Goal: Transaction & Acquisition: Purchase product/service

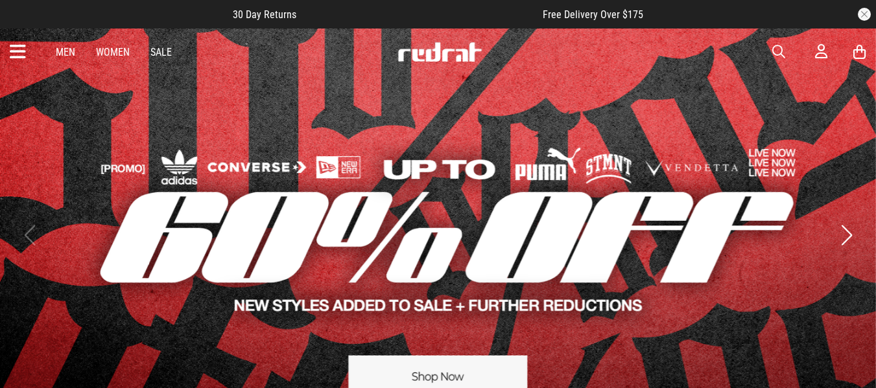
click at [775, 51] on span "button" at bounding box center [778, 52] width 13 height 16
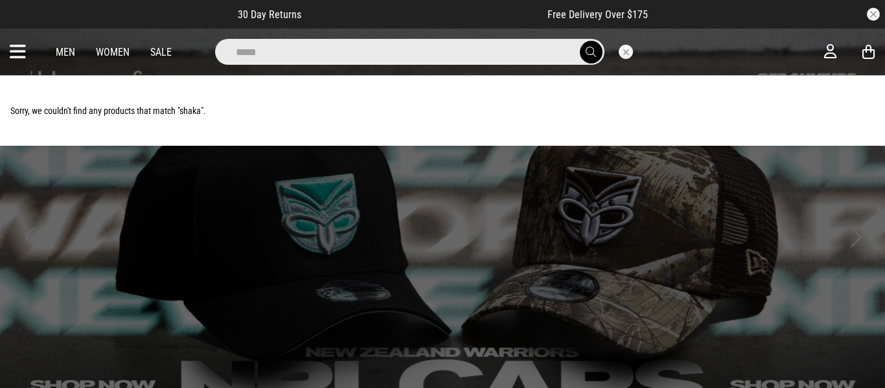
type input "*****"
click at [580, 41] on button "submit" at bounding box center [591, 52] width 23 height 23
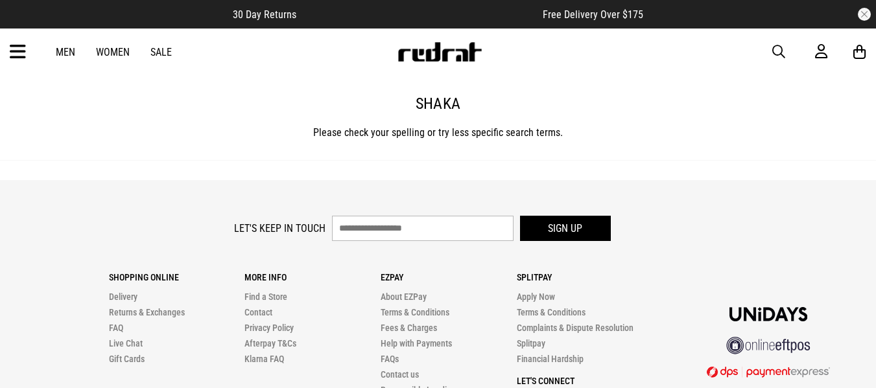
click at [782, 58] on span "button" at bounding box center [778, 52] width 13 height 16
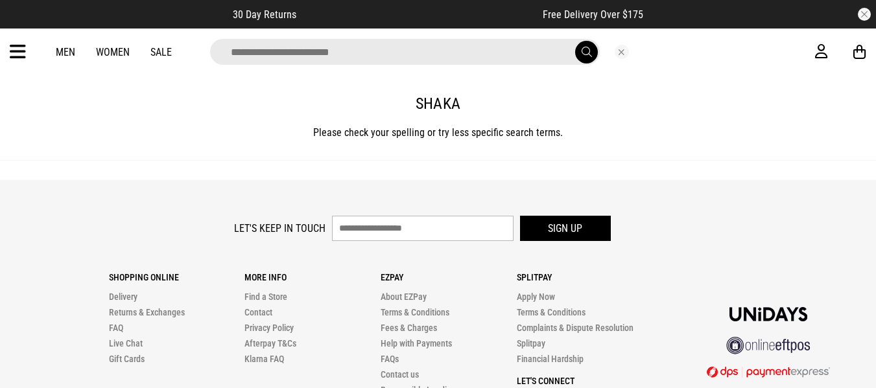
click at [502, 52] on input "search" at bounding box center [405, 52] width 390 height 26
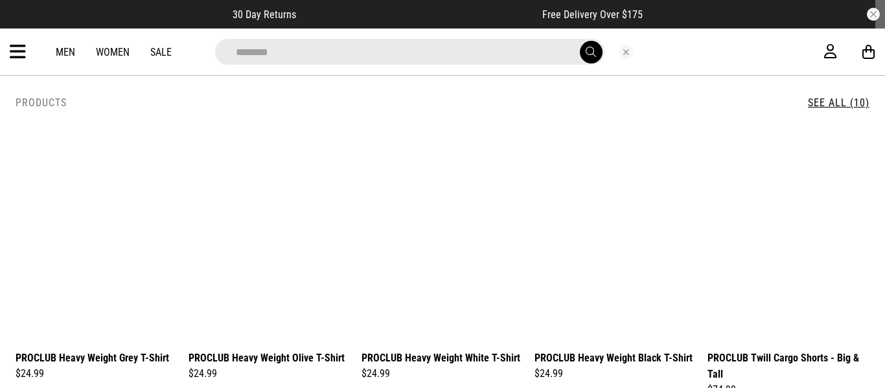
type input "********"
click at [580, 41] on button "submit" at bounding box center [591, 52] width 23 height 23
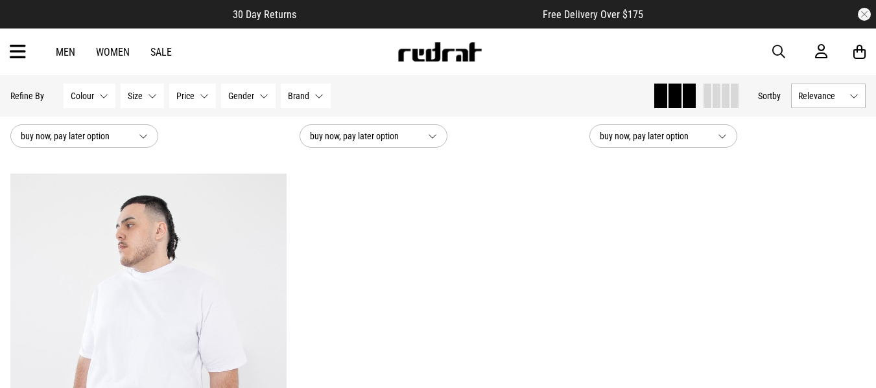
scroll to position [1478, 0]
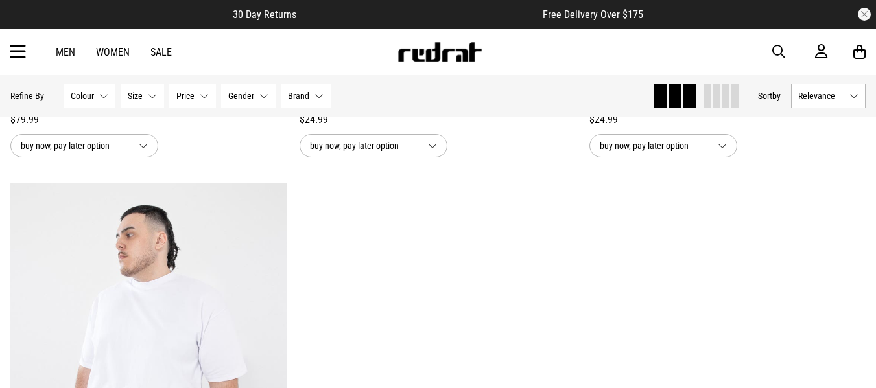
click at [254, 97] on button "Gender None selected" at bounding box center [248, 96] width 54 height 25
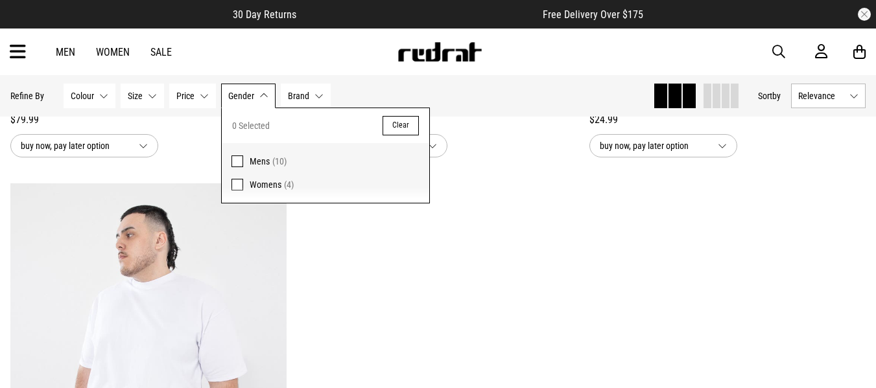
click at [239, 163] on span at bounding box center [237, 162] width 12 height 12
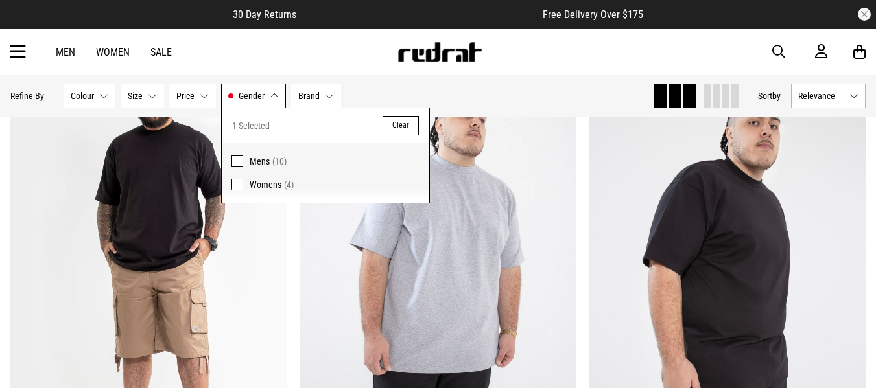
scroll to position [1137, 0]
click at [680, 46] on div "Men Women Sale Sign in New Back Footwear Back Mens Back Womens Back Youth & Kid…" at bounding box center [438, 52] width 876 height 47
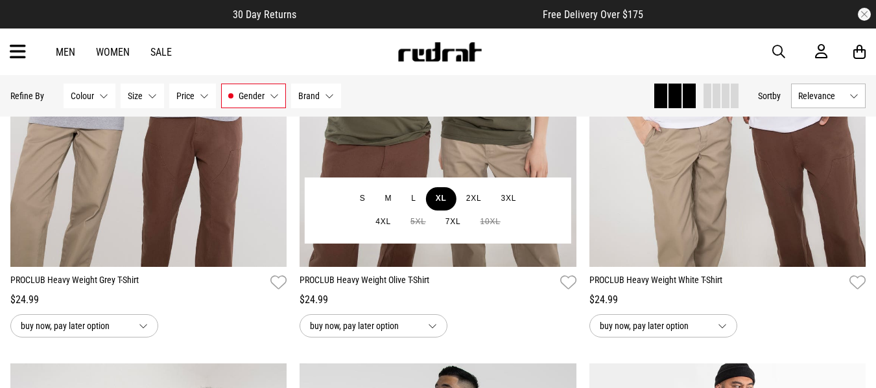
scroll to position [361, 0]
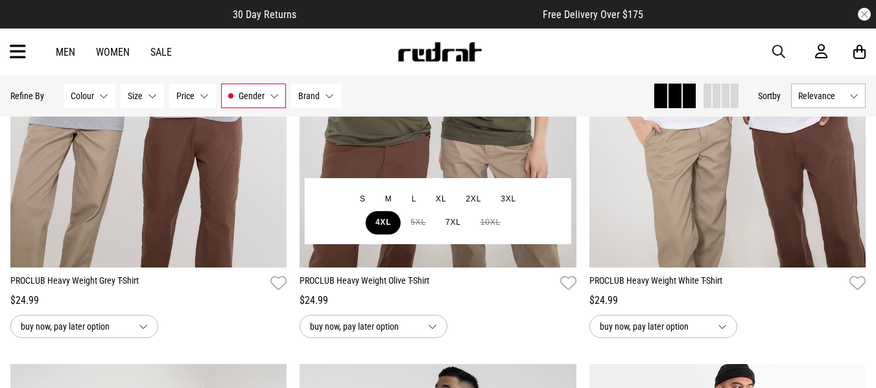
click at [380, 215] on button "4XL" at bounding box center [383, 222] width 35 height 23
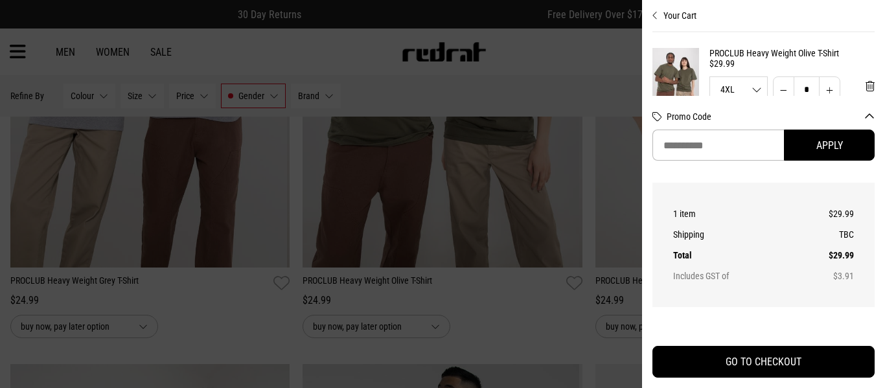
click at [656, 13] on icon "Close cart preview" at bounding box center [656, 15] width 6 height 10
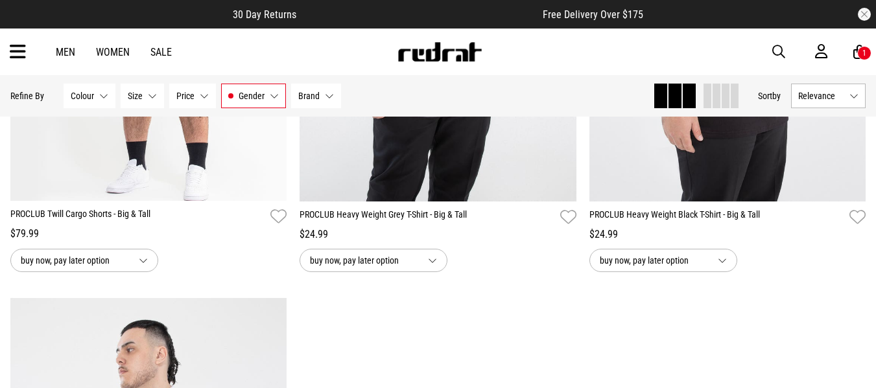
scroll to position [1417, 0]
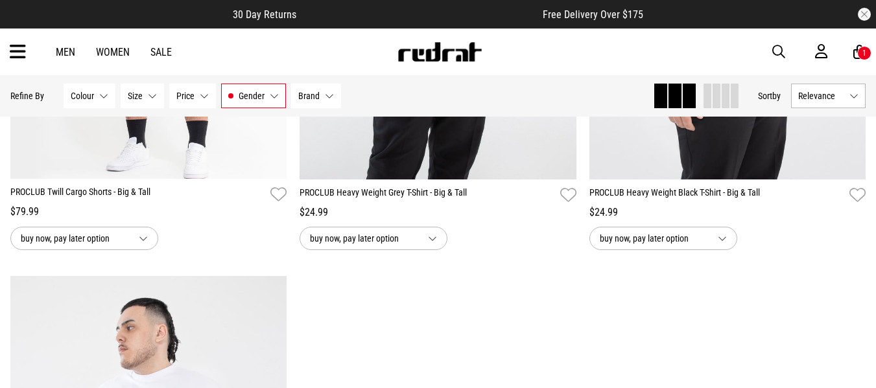
click at [789, 52] on button "button" at bounding box center [785, 52] width 26 height 16
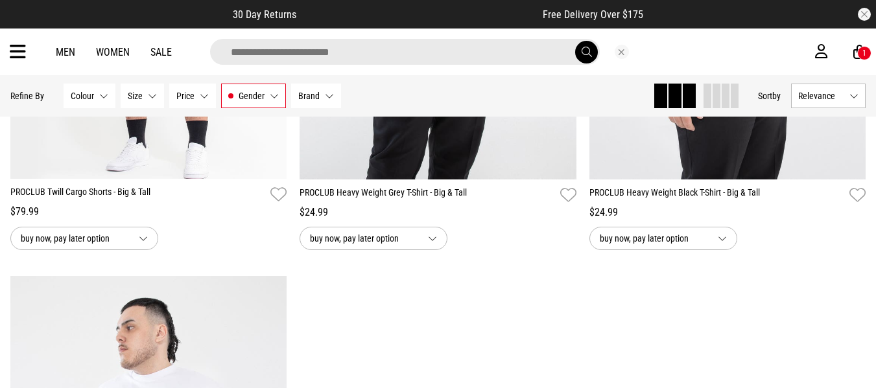
click at [518, 45] on input "search" at bounding box center [405, 52] width 390 height 26
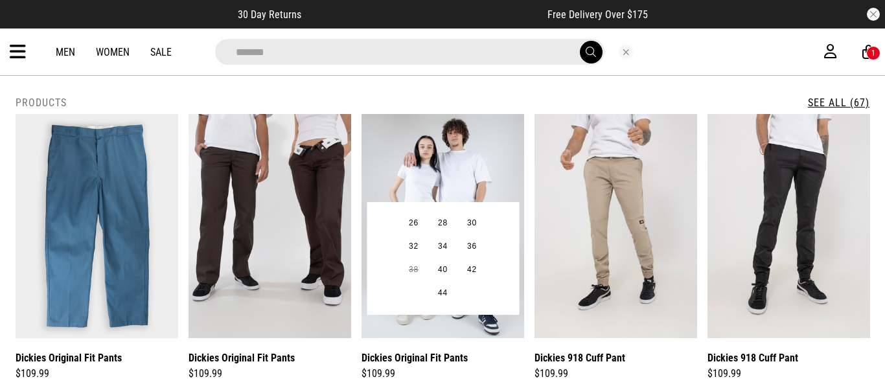
scroll to position [19, 0]
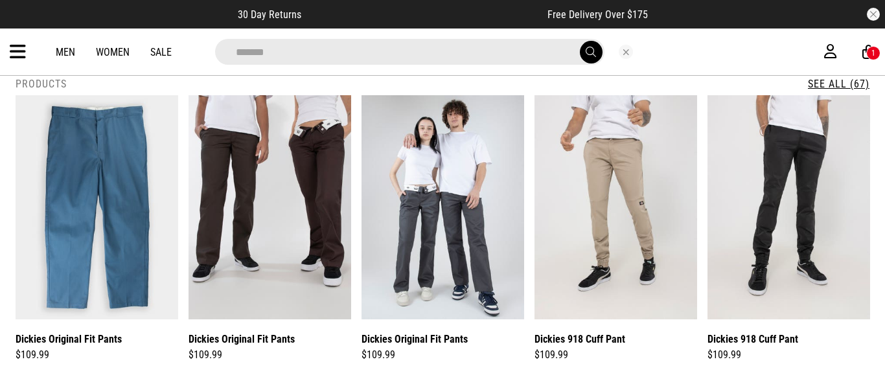
type input "*******"
click at [844, 80] on link "See All (67)" at bounding box center [839, 84] width 62 height 12
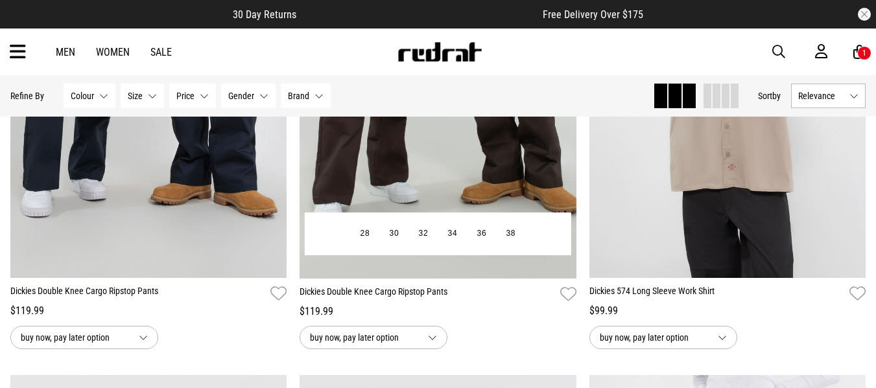
scroll to position [3221, 0]
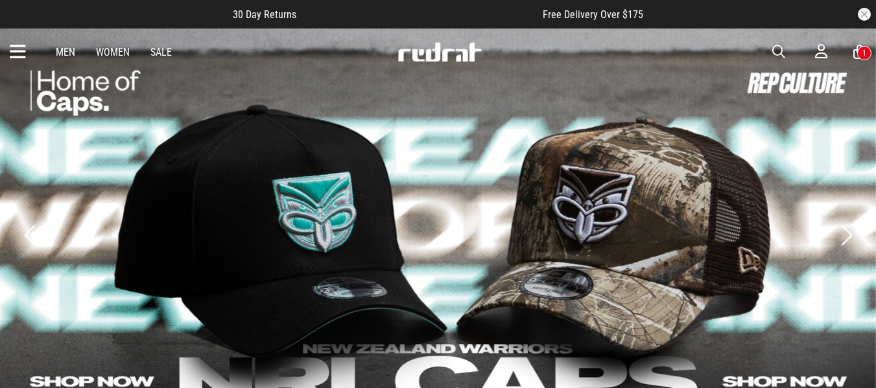
click at [778, 51] on span "button" at bounding box center [778, 52] width 13 height 16
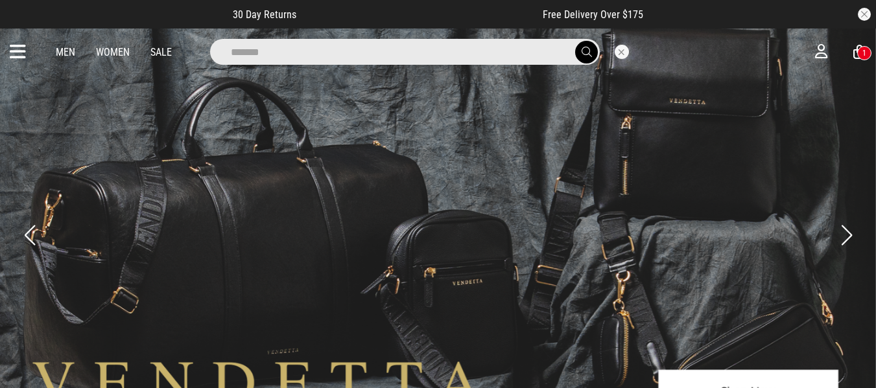
type input "*******"
click at [575, 41] on button "submit" at bounding box center [586, 52] width 23 height 23
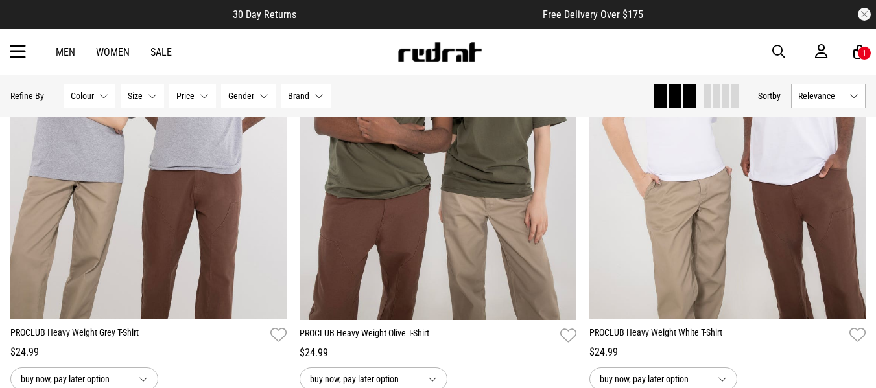
scroll to position [280, 0]
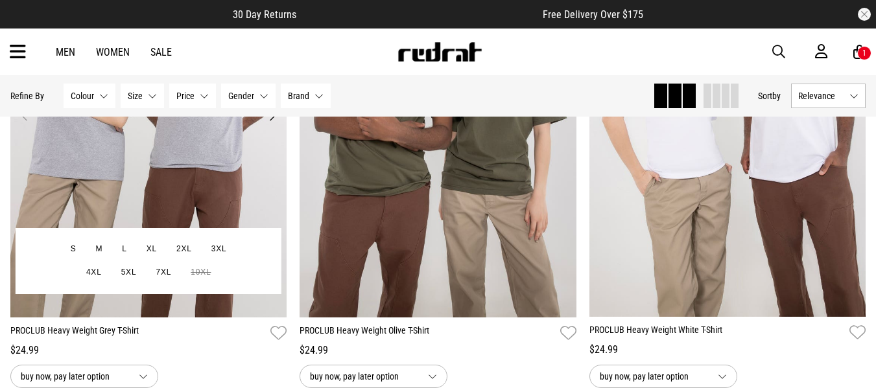
drag, startPoint x: 177, startPoint y: 99, endPoint x: 171, endPoint y: 165, distance: 66.4
click at [171, 165] on img at bounding box center [148, 124] width 277 height 388
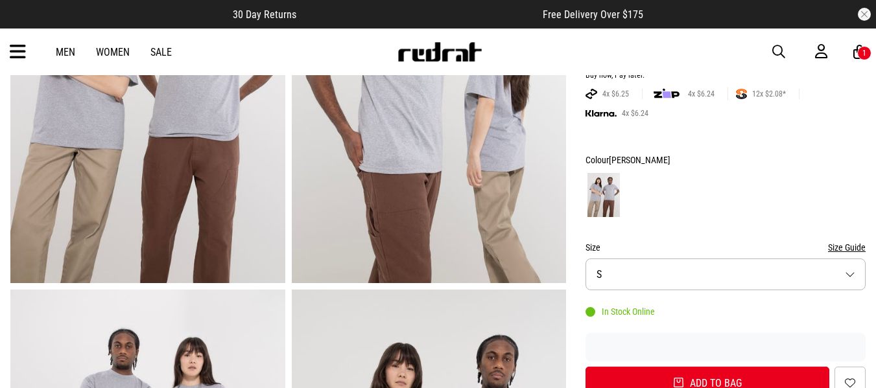
scroll to position [246, 0]
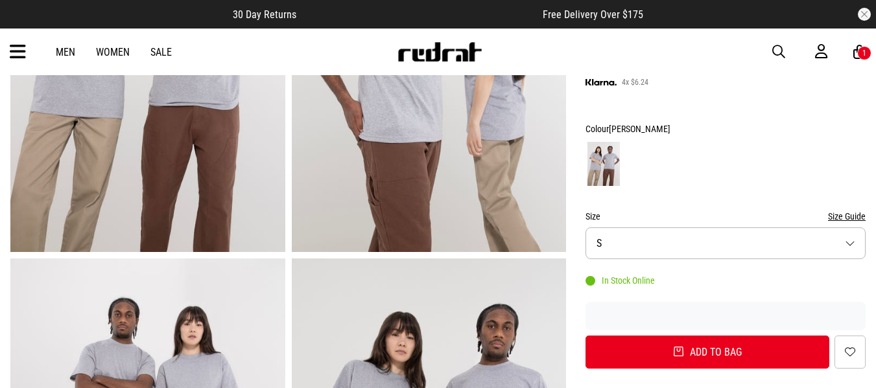
click at [856, 218] on button "Size Guide" at bounding box center [847, 217] width 38 height 16
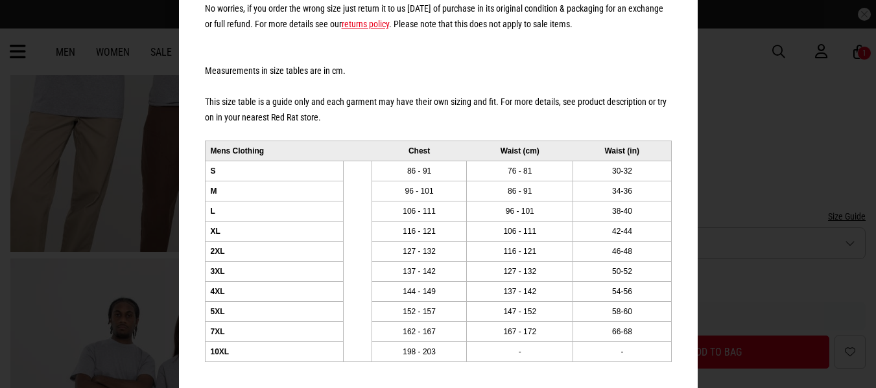
scroll to position [0, 0]
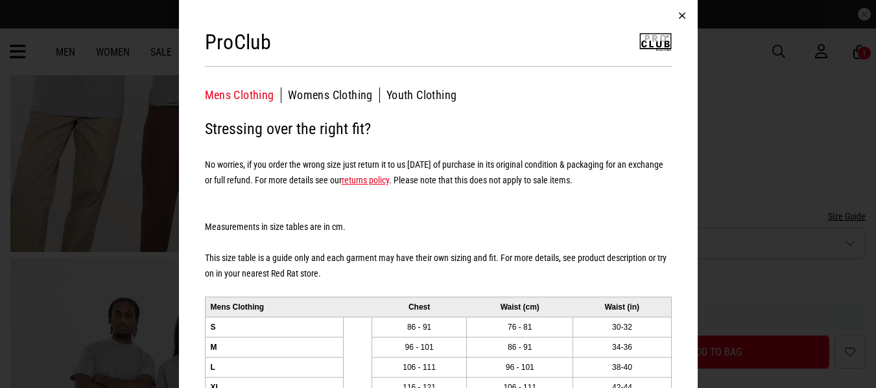
click at [678, 15] on button "button" at bounding box center [681, 15] width 31 height 31
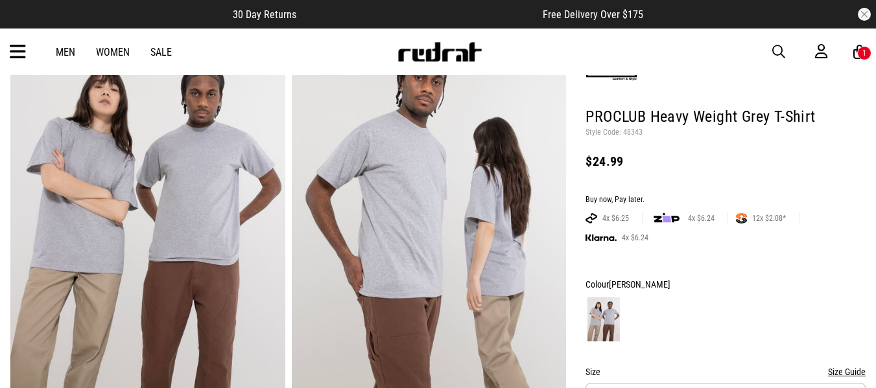
scroll to position [89, 0]
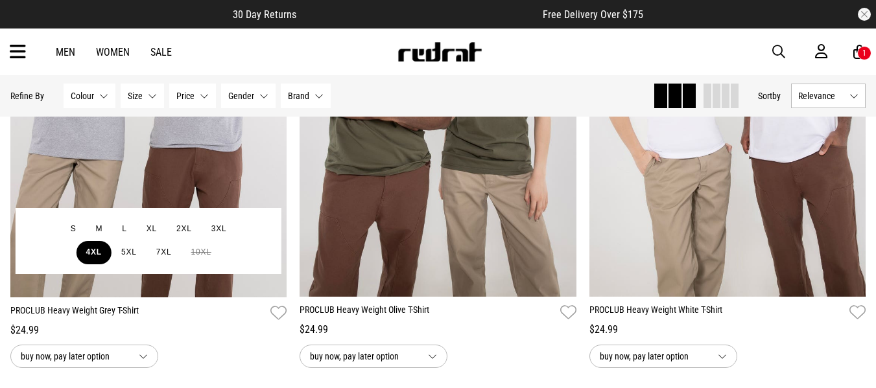
click at [94, 257] on button "4XL" at bounding box center [93, 252] width 35 height 23
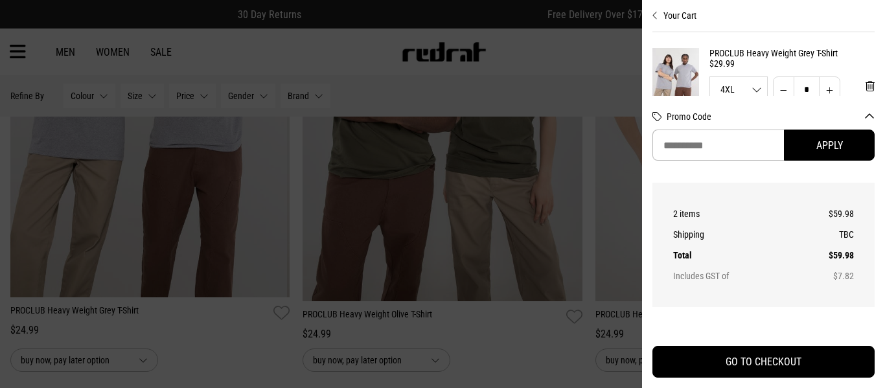
click at [656, 16] on icon "Close cart preview" at bounding box center [656, 15] width 6 height 10
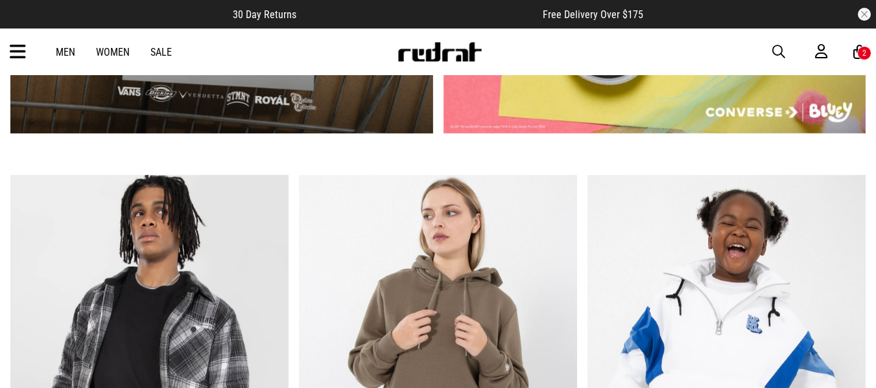
scroll to position [870, 0]
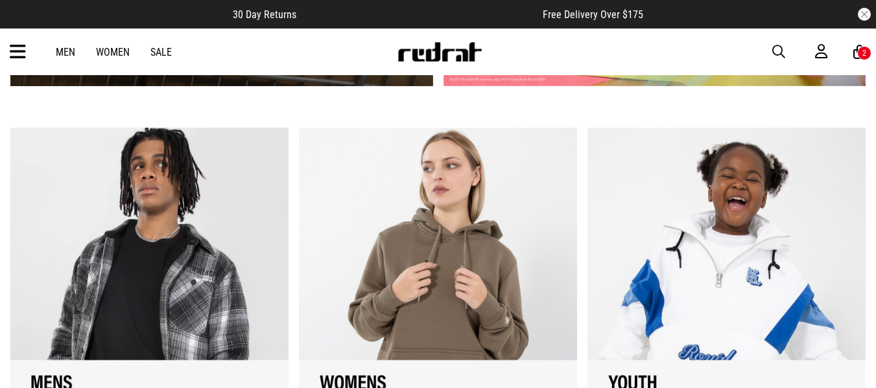
click at [777, 42] on div "Men Women Sale Sign in New Back Footwear Back Mens Back Womens Back Youth & Kid…" at bounding box center [438, 52] width 876 height 47
click at [859, 51] on div "2" at bounding box center [864, 53] width 14 height 14
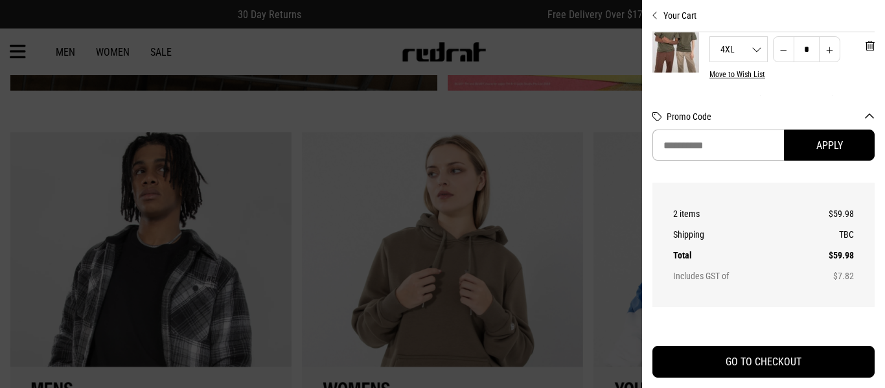
scroll to position [160, 0]
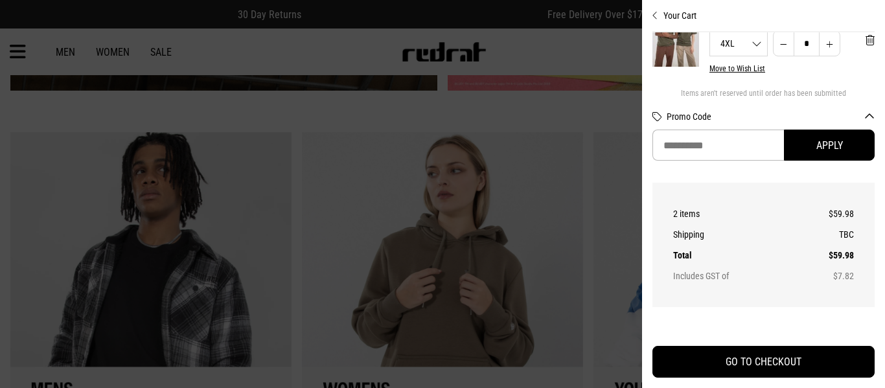
click at [773, 47] on button "Decrease quantity" at bounding box center [783, 43] width 21 height 26
click at [775, 56] on button "Decrease quantity" at bounding box center [783, 43] width 21 height 26
click at [866, 47] on span "'Remove from cart" at bounding box center [870, 40] width 9 height 12
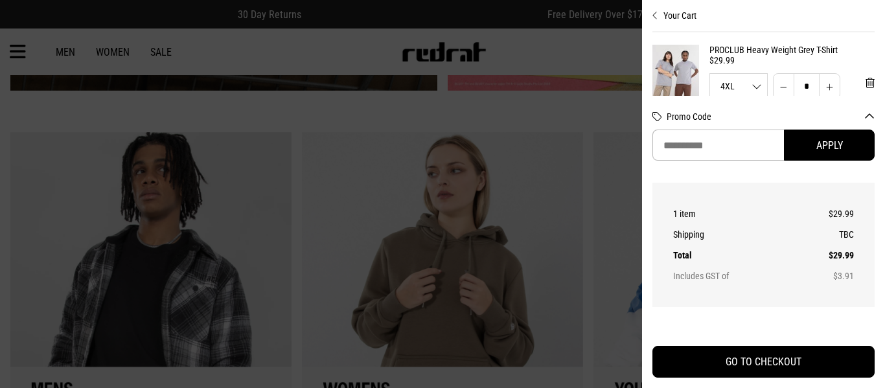
scroll to position [4, 0]
click at [655, 14] on icon "Close cart preview" at bounding box center [656, 15] width 6 height 10
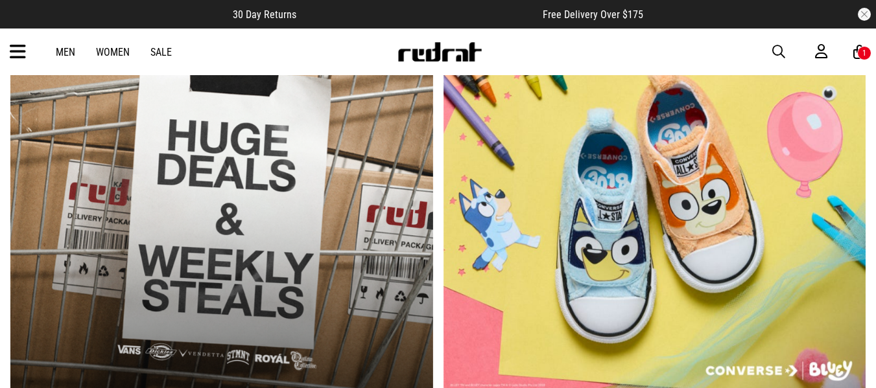
scroll to position [564, 0]
click at [767, 43] on div "Men Women Sale Sign in New Back Footwear Back Mens Back Womens Back Youth & Kid…" at bounding box center [438, 52] width 876 height 47
click at [769, 45] on div "Men Women Sale Sign in New Back Footwear Back Mens Back Womens Back Youth & Kid…" at bounding box center [438, 52] width 876 height 47
click at [780, 49] on span "button" at bounding box center [778, 52] width 13 height 16
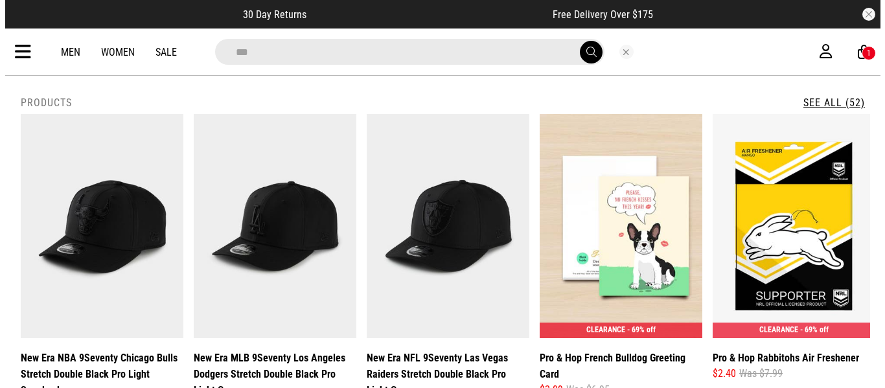
scroll to position [568, 0]
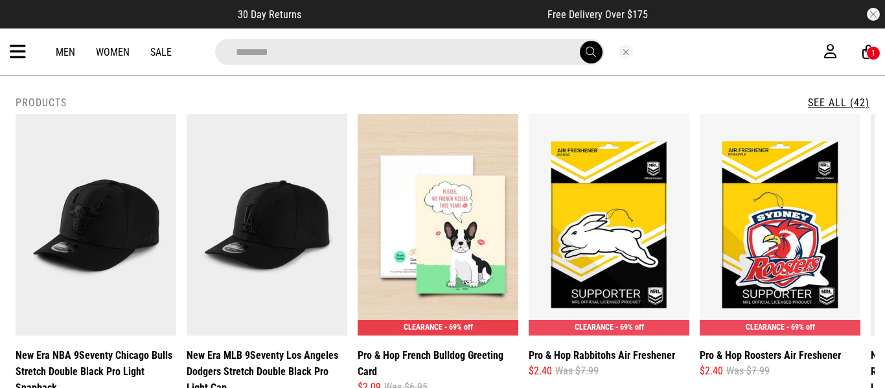
type input "********"
click at [580, 41] on button "submit" at bounding box center [591, 52] width 23 height 23
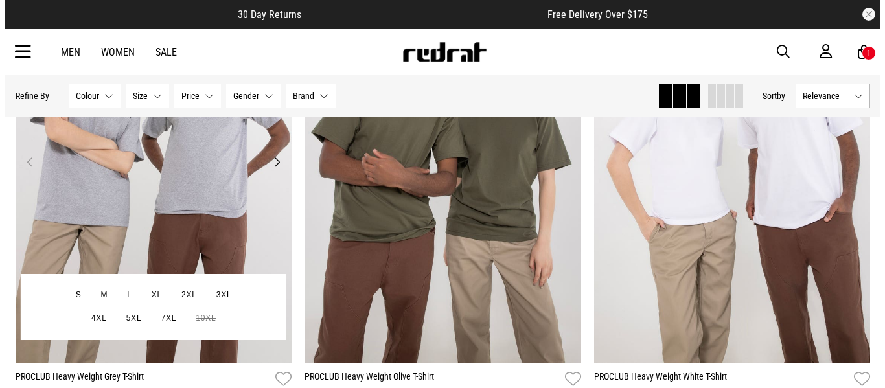
scroll to position [323, 0]
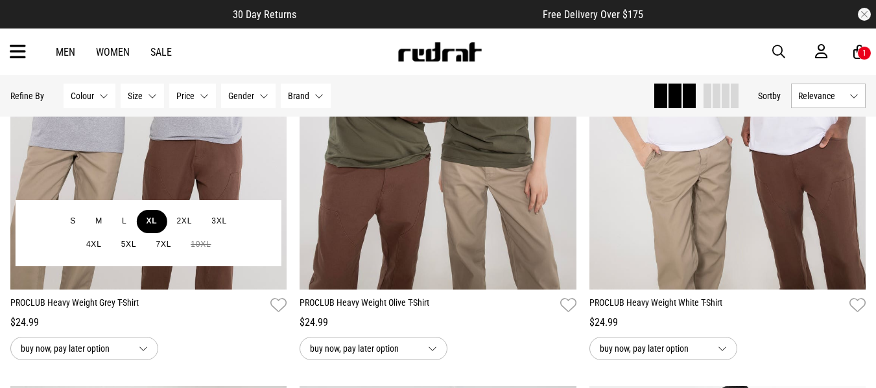
click at [156, 224] on button "XL" at bounding box center [151, 221] width 30 height 23
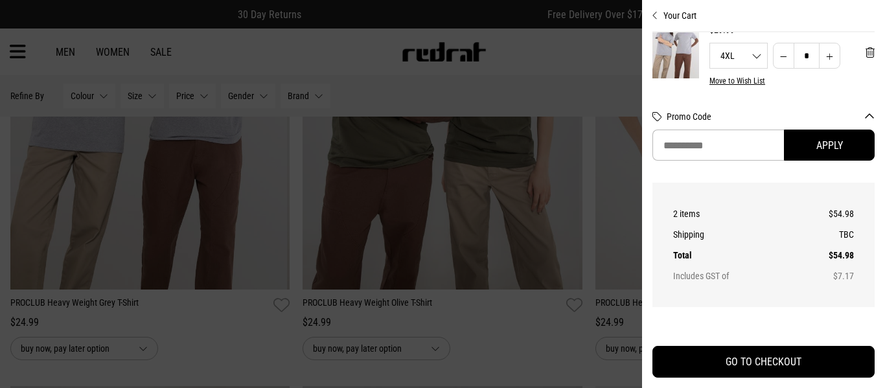
scroll to position [33, 0]
click at [866, 58] on span "'Remove from cart" at bounding box center [870, 53] width 9 height 12
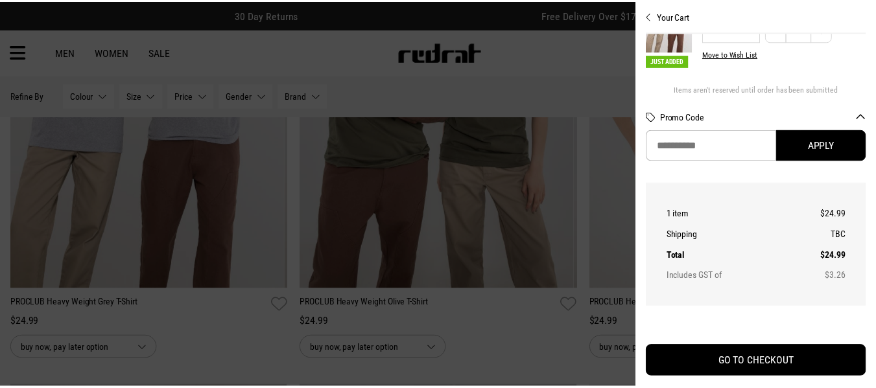
scroll to position [11, 0]
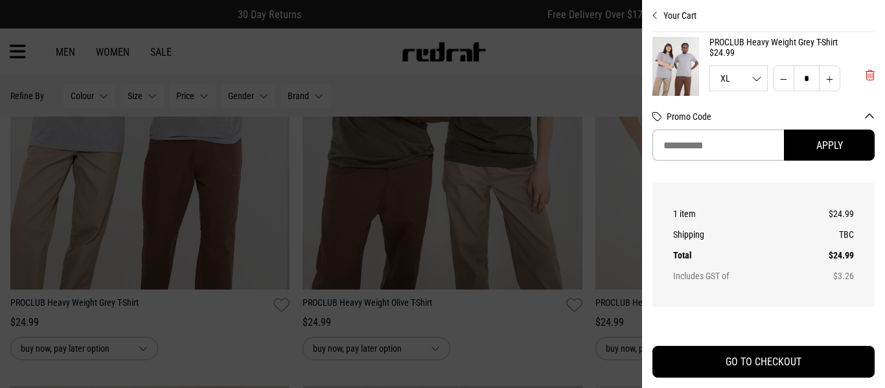
click at [856, 70] on button "'Remove from cart" at bounding box center [871, 75] width 30 height 32
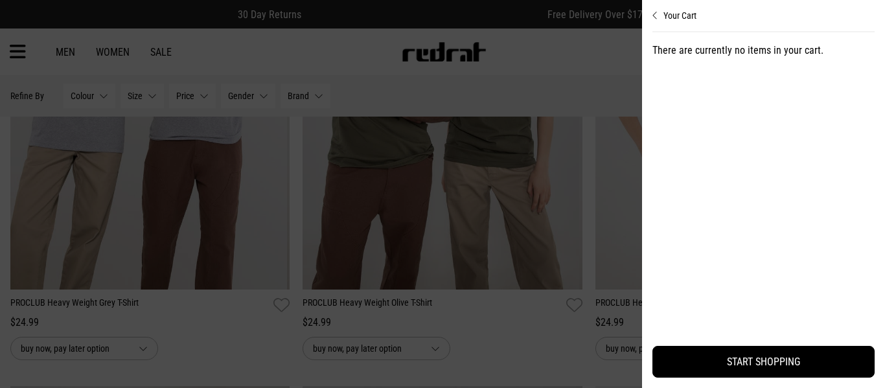
click at [656, 14] on icon "Close cart preview" at bounding box center [656, 15] width 6 height 10
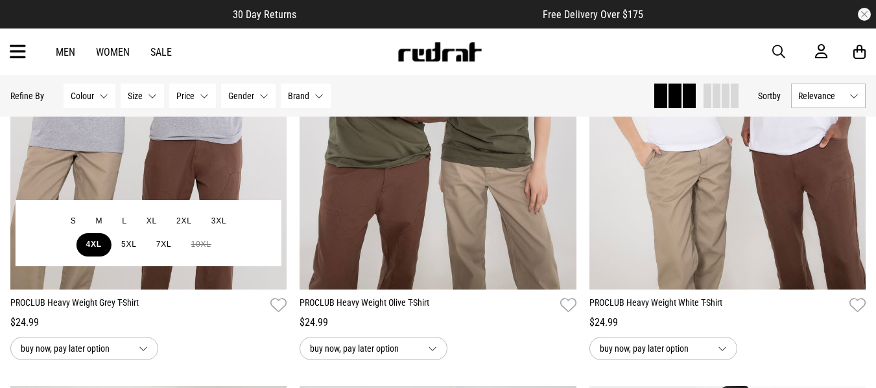
drag, startPoint x: 95, startPoint y: 248, endPoint x: 104, endPoint y: 250, distance: 9.3
click at [95, 248] on button "4XL" at bounding box center [93, 244] width 35 height 23
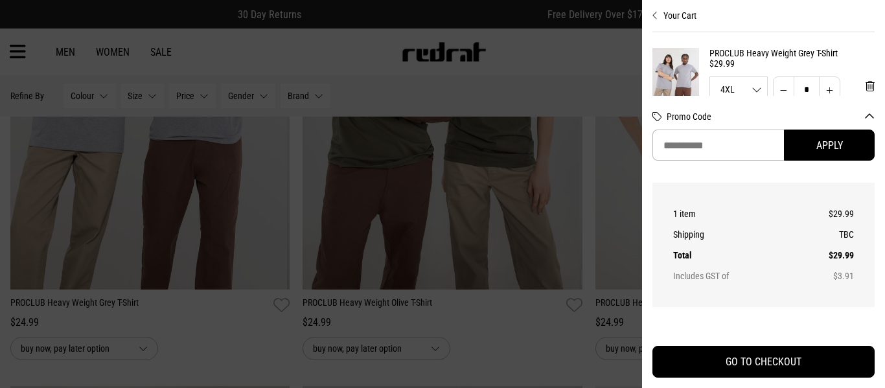
click at [651, 17] on div "Your Cart Just Added PROCLUB Heavy Weight Grey T-Shirt $29.99 4XL S M L XL 2XL …" at bounding box center [763, 194] width 243 height 388
click at [653, 6] on button "Your Cart" at bounding box center [764, 10] width 222 height 21
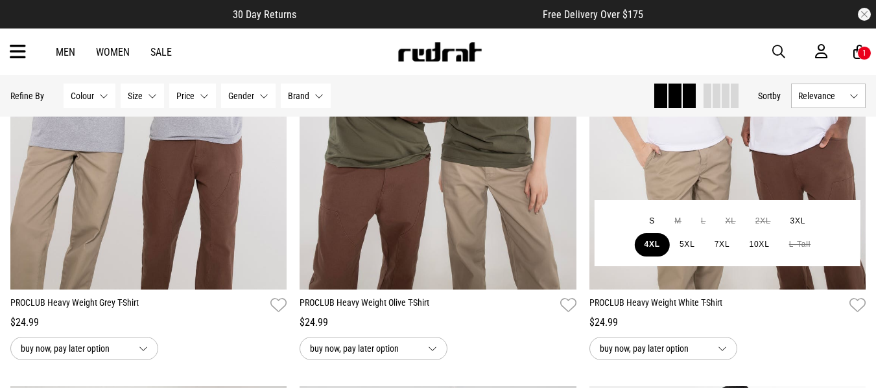
click at [659, 246] on button "4XL" at bounding box center [651, 244] width 35 height 23
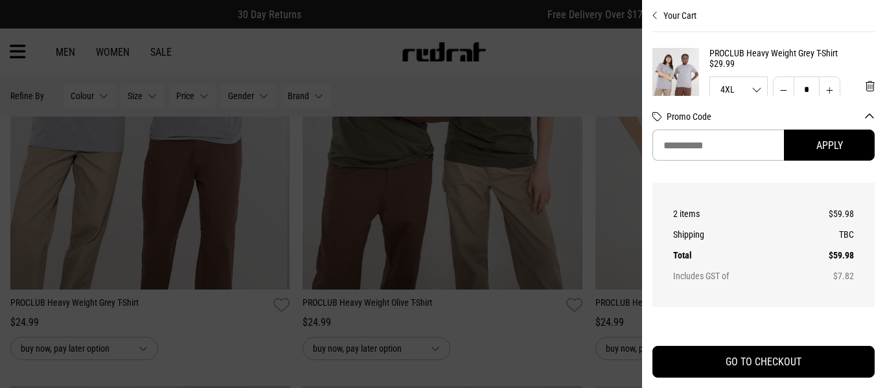
click at [653, 24] on div "Your Cart PROCLUB Heavy Weight Grey T-Shirt $29.99 4XL S M L XL 2XL 3XL 4XL 5XL…" at bounding box center [764, 194] width 222 height 388
click at [649, 18] on div "Your Cart PROCLUB Heavy Weight Grey T-Shirt $29.99 4XL S M L XL 2XL 3XL 4XL 5XL…" at bounding box center [763, 194] width 243 height 388
click at [649, 12] on div "Your Cart PROCLUB Heavy Weight Grey T-Shirt $29.99 4XL S M L XL 2XL 3XL 4XL 5XL…" at bounding box center [763, 194] width 243 height 388
click at [654, 16] on icon "Close cart preview" at bounding box center [656, 15] width 6 height 10
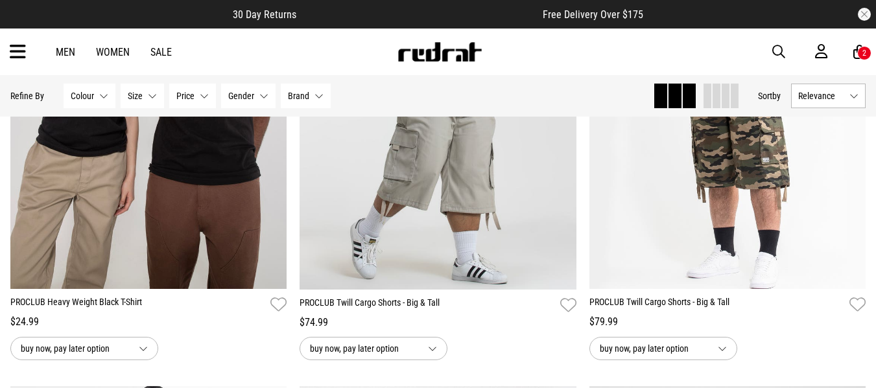
scroll to position [808, 0]
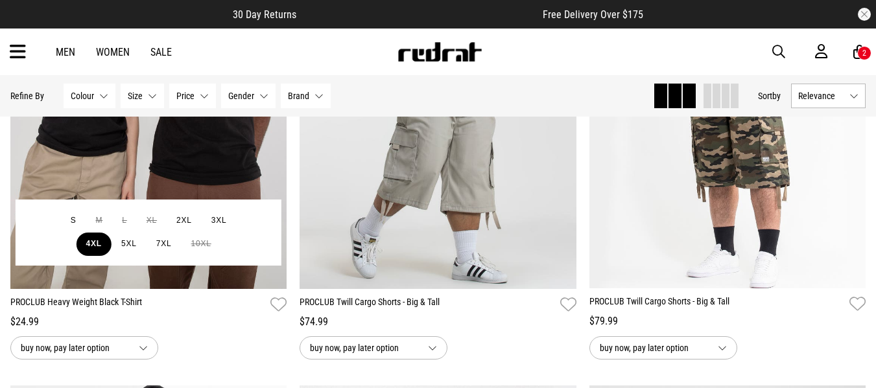
click at [86, 250] on button "4XL" at bounding box center [93, 244] width 35 height 23
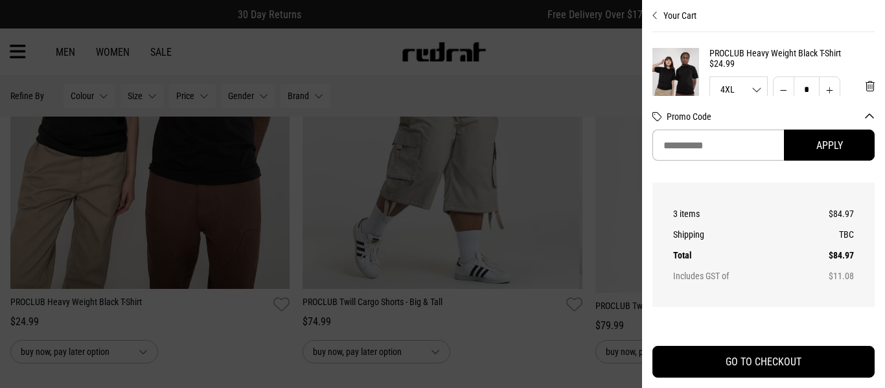
click at [656, 15] on icon "Close cart preview" at bounding box center [656, 15] width 6 height 10
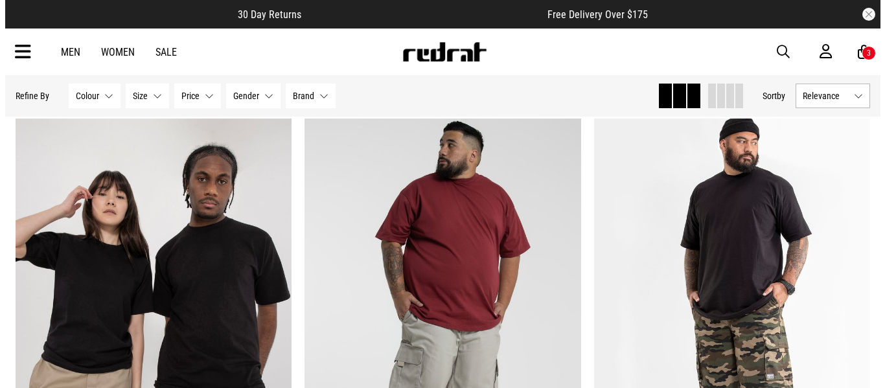
scroll to position [590, 0]
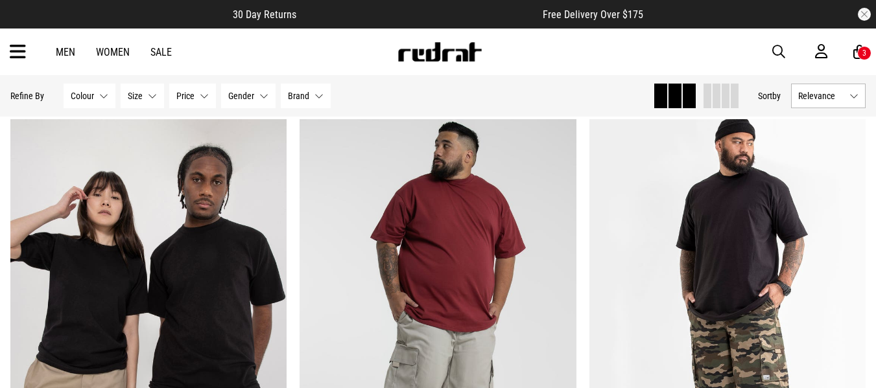
click at [860, 62] on div "Men Women Sale Sign in New Back Footwear Back Mens Back Womens Back Youth & Kid…" at bounding box center [438, 52] width 876 height 47
click at [859, 56] on div "3" at bounding box center [864, 53] width 14 height 14
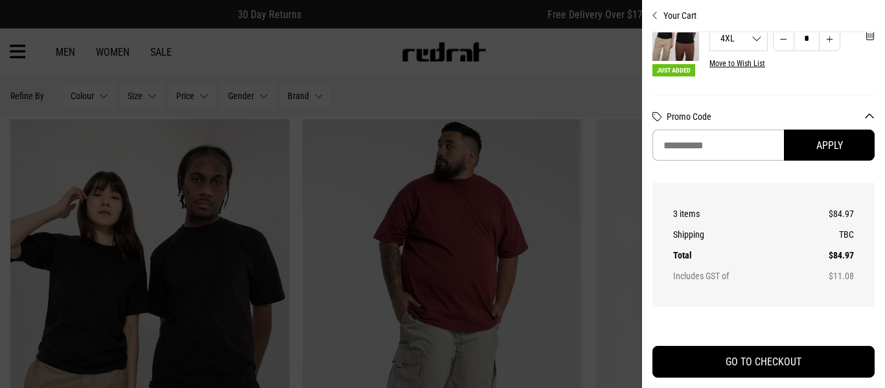
scroll to position [301, 0]
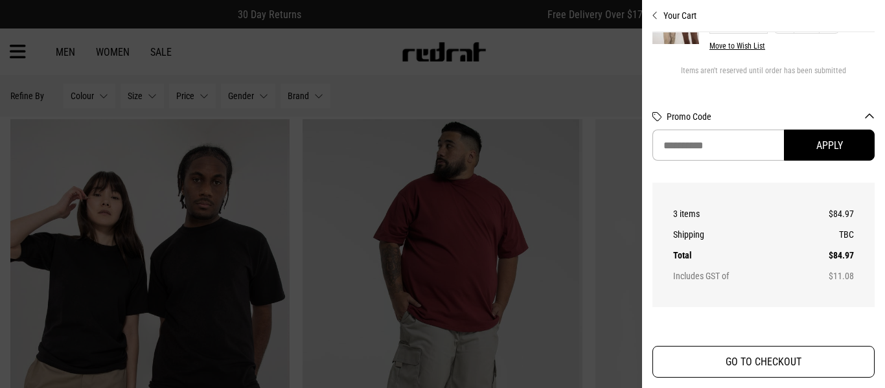
click at [722, 362] on button "GO TO CHECKOUT" at bounding box center [764, 362] width 222 height 32
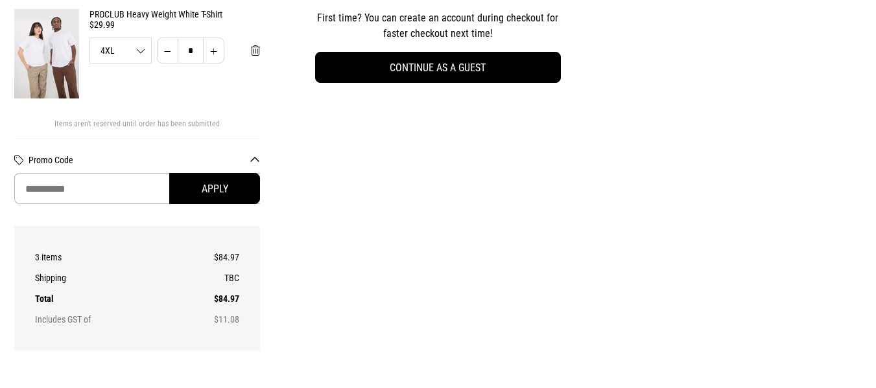
scroll to position [397, 0]
